Goal: Find specific page/section: Find specific page/section

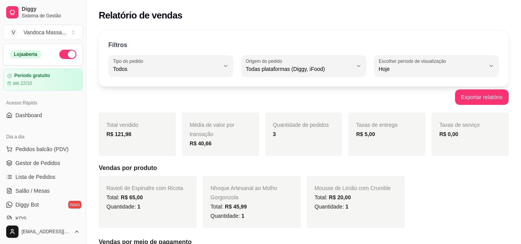
select select "ALL"
select select "0"
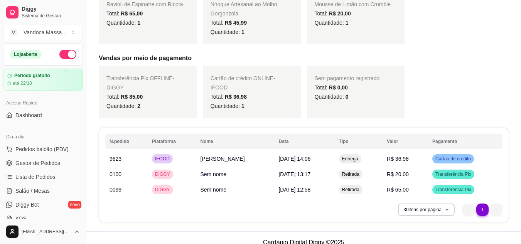
click at [30, 106] on div "Acesso Rápido" at bounding box center [43, 103] width 80 height 12
click at [30, 120] on link "Dashboard" at bounding box center [43, 115] width 80 height 12
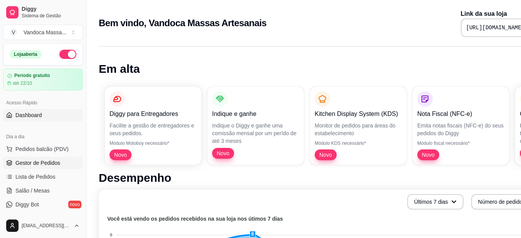
click at [47, 161] on span "Gestor de Pedidos" at bounding box center [37, 163] width 45 height 8
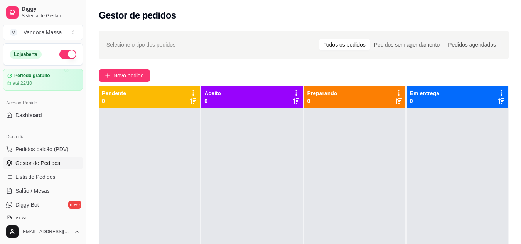
scroll to position [22, 0]
